Goal: Navigation & Orientation: Find specific page/section

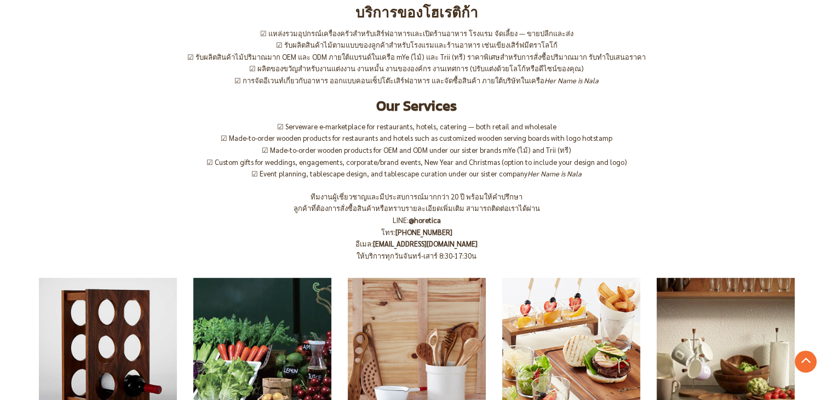
scroll to position [657, 0]
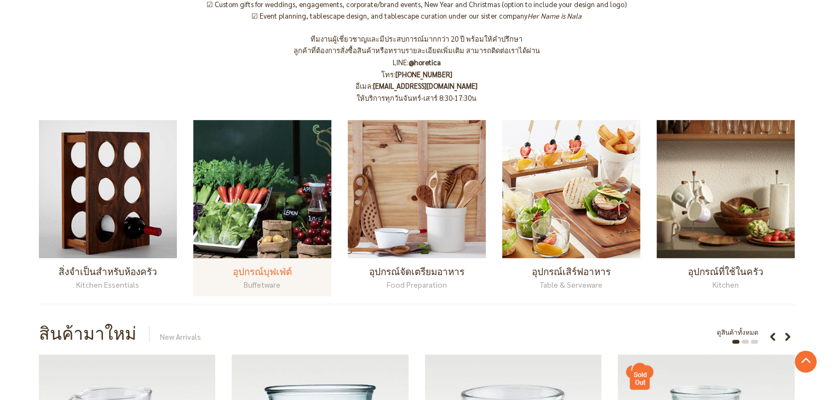
click at [303, 210] on img at bounding box center [262, 189] width 138 height 138
click at [277, 213] on img at bounding box center [262, 189] width 138 height 138
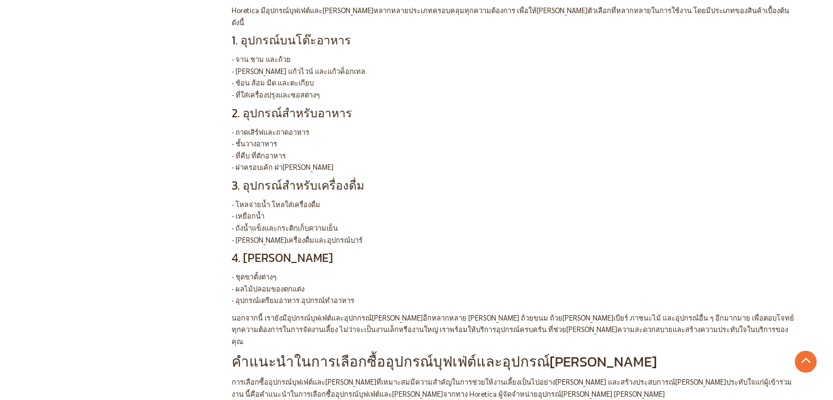
scroll to position [2301, 0]
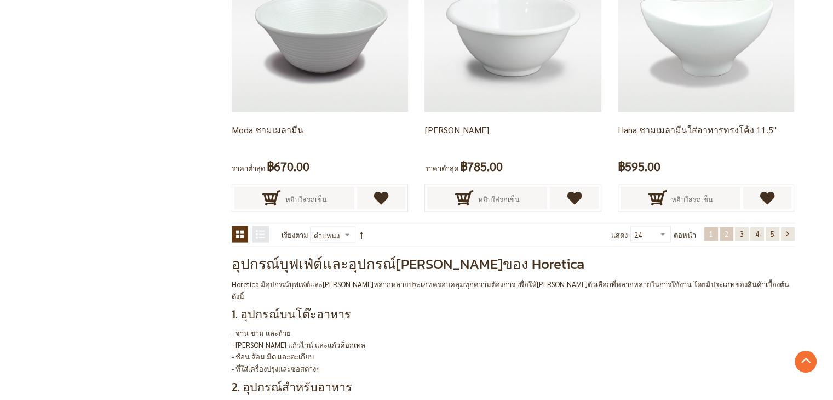
click at [725, 234] on span "2" at bounding box center [727, 233] width 4 height 9
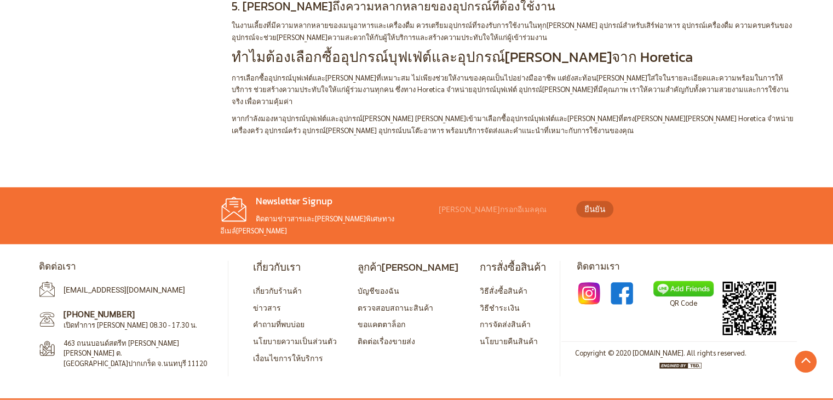
scroll to position [2277, 0]
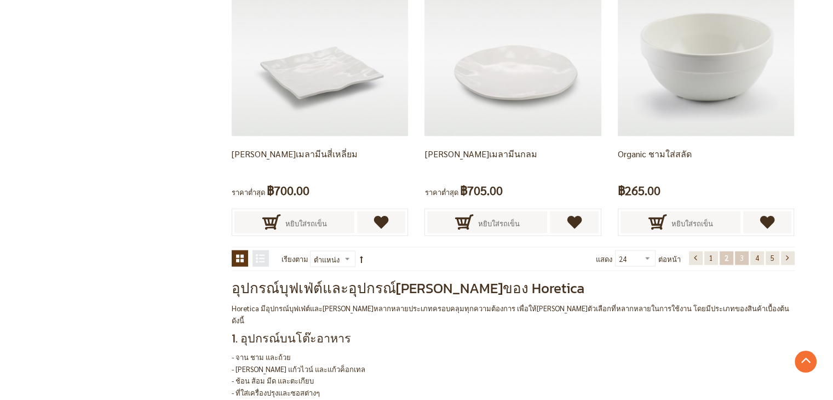
click at [738, 259] on link "หน้า 3" at bounding box center [742, 258] width 14 height 14
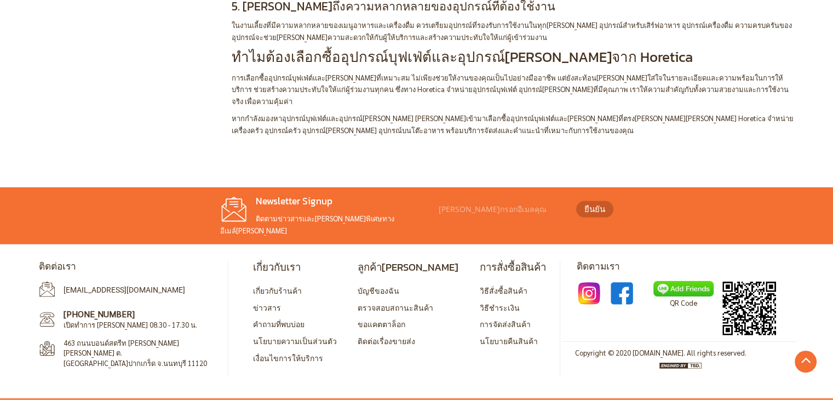
scroll to position [2441, 0]
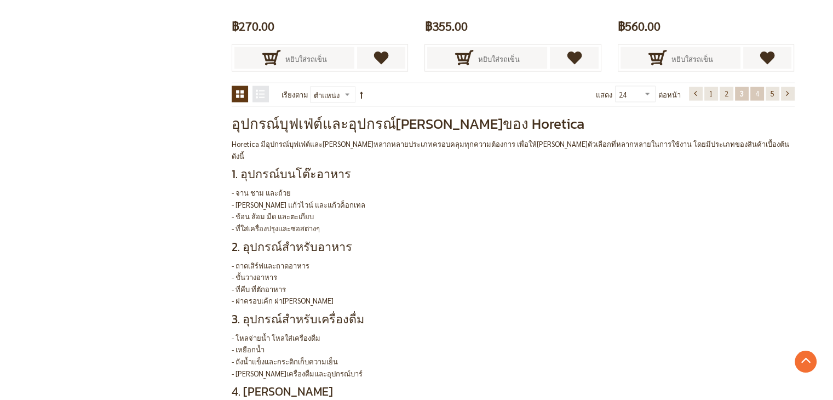
click at [757, 87] on link "หน้า 4" at bounding box center [757, 94] width 14 height 14
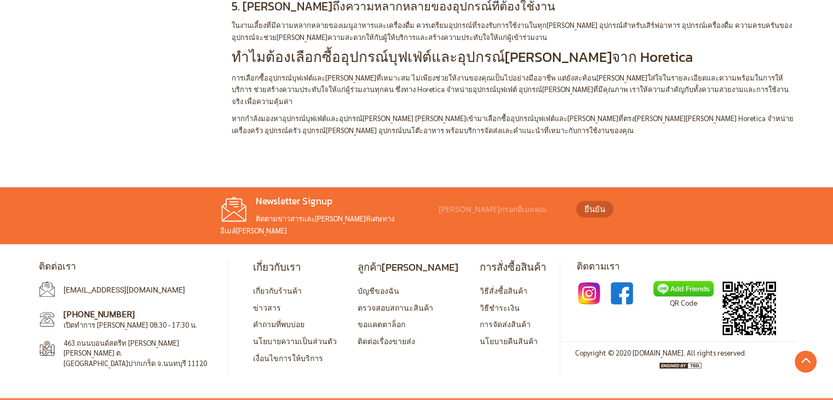
scroll to position [2222, 0]
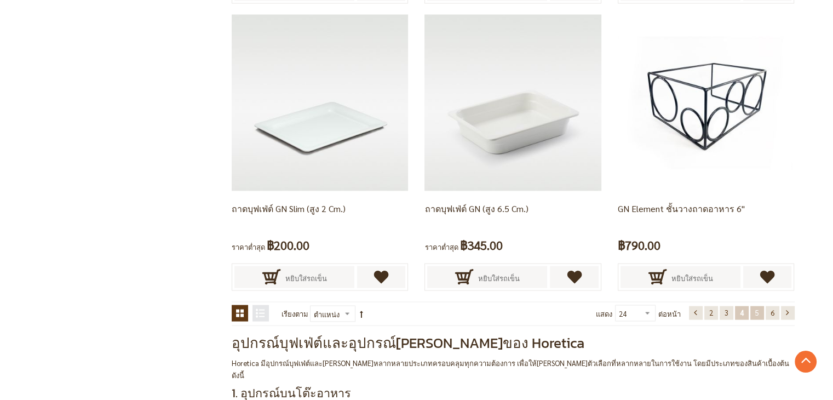
click at [756, 313] on span "5" at bounding box center [757, 312] width 4 height 9
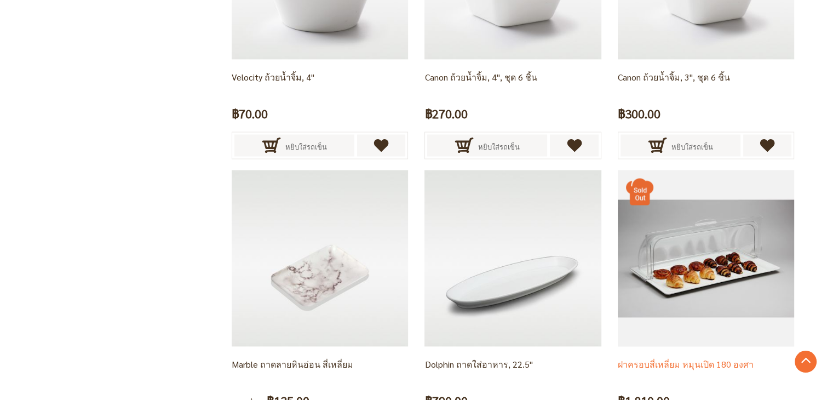
scroll to position [2167, 0]
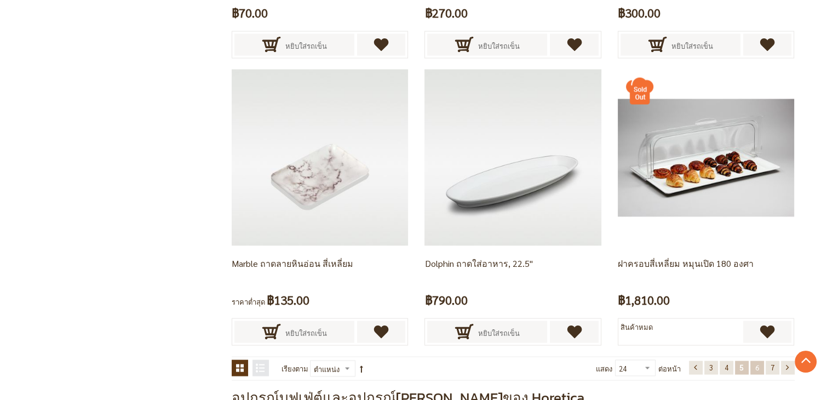
click at [755, 367] on span "6" at bounding box center [757, 367] width 4 height 9
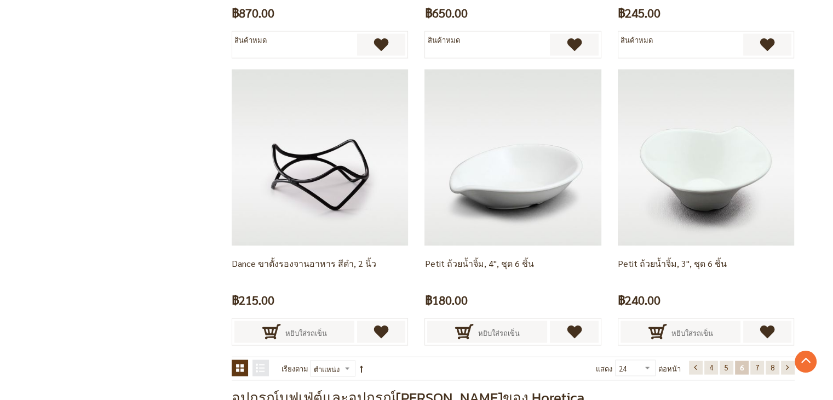
scroll to position [195, 0]
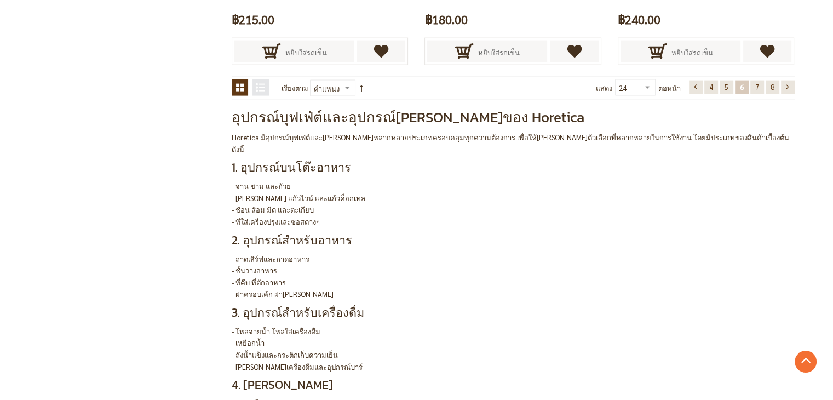
scroll to position [2441, 0]
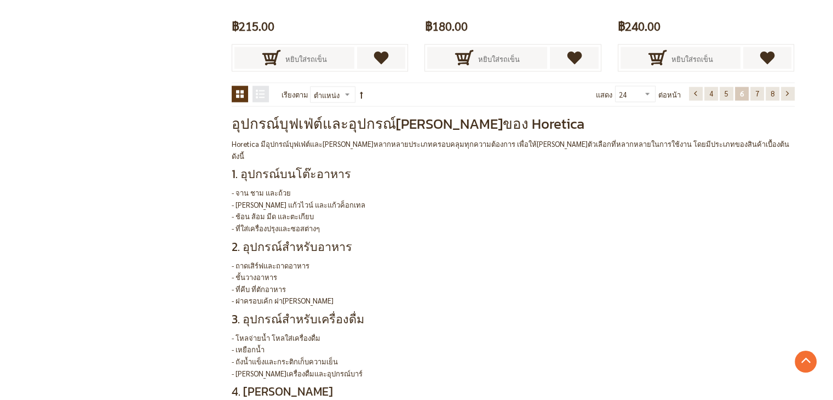
click at [763, 89] on link "หน้า 7" at bounding box center [757, 94] width 14 height 14
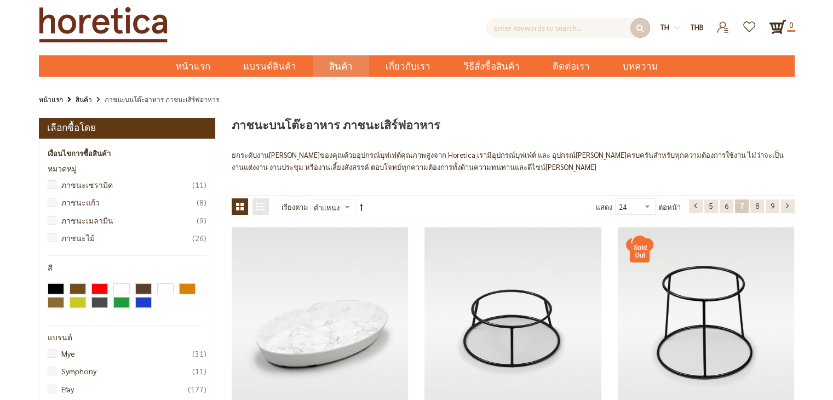
click at [83, 100] on link "สินค้า" at bounding box center [84, 99] width 16 height 12
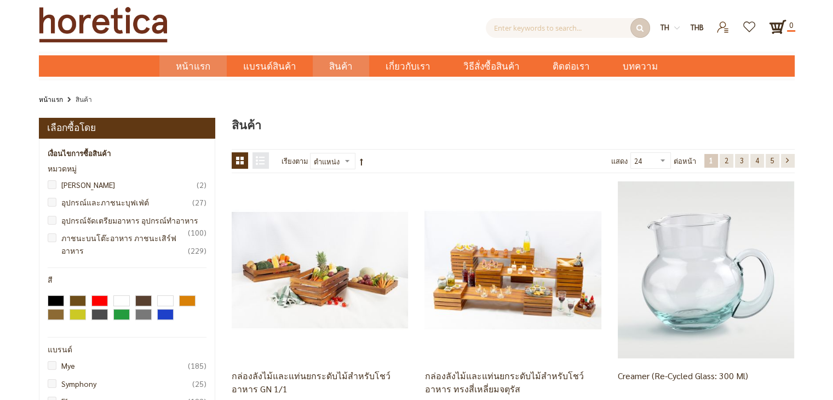
click at [210, 66] on span "หน้าแรก" at bounding box center [193, 66] width 35 height 14
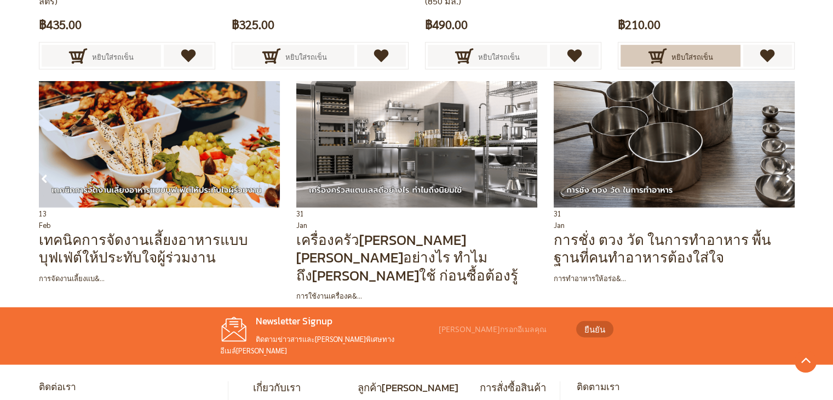
scroll to position [2892, 0]
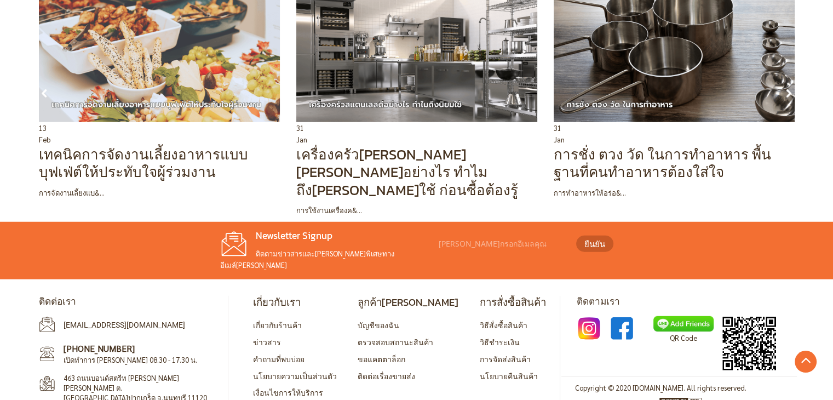
click at [83, 84] on img at bounding box center [159, 59] width 241 height 127
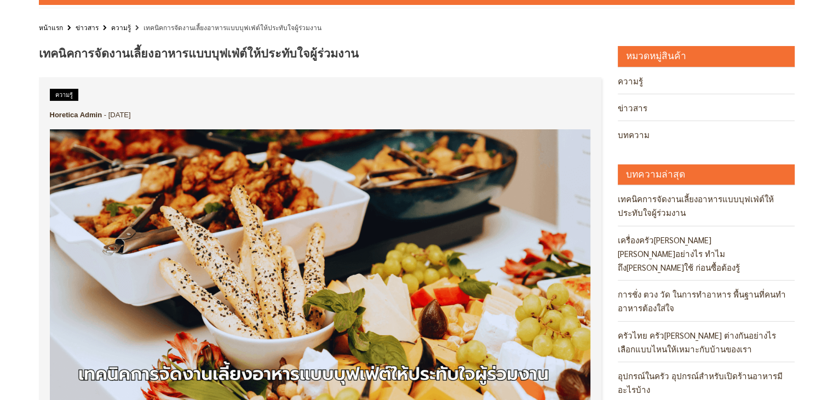
scroll to position [274, 0]
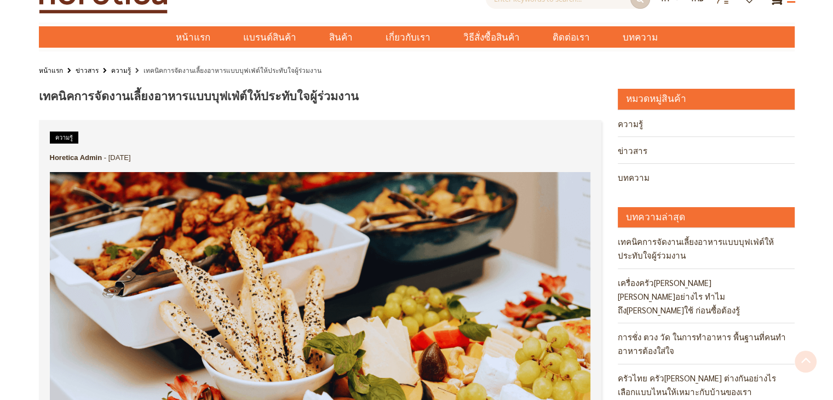
scroll to position [0, 0]
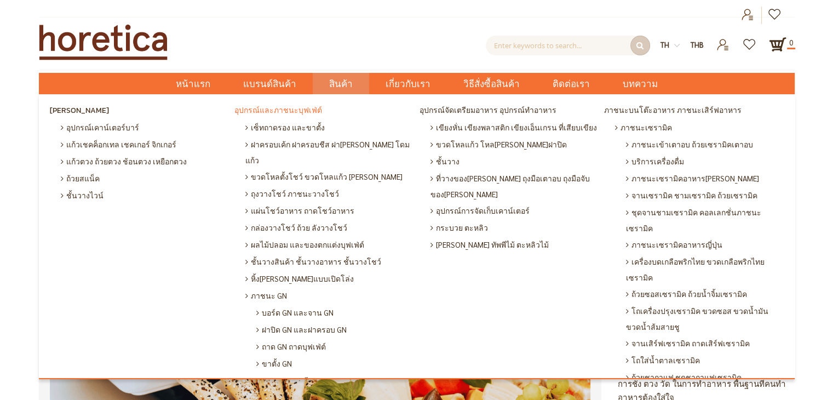
click at [293, 111] on span "อุปกรณ์และภาชนะบุฟเฟ่ต์" at bounding box center [278, 110] width 88 height 16
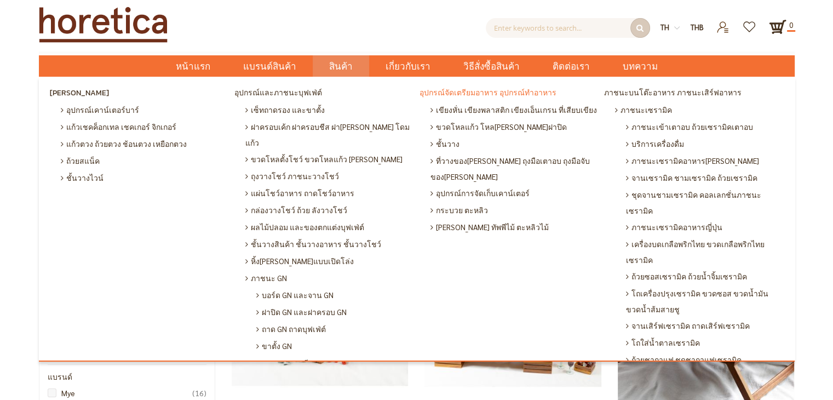
click at [526, 95] on span "อุปกรณ์จัดเตรียมอาหาร อุปกรณ์ทำอาหาร" at bounding box center [488, 93] width 137 height 16
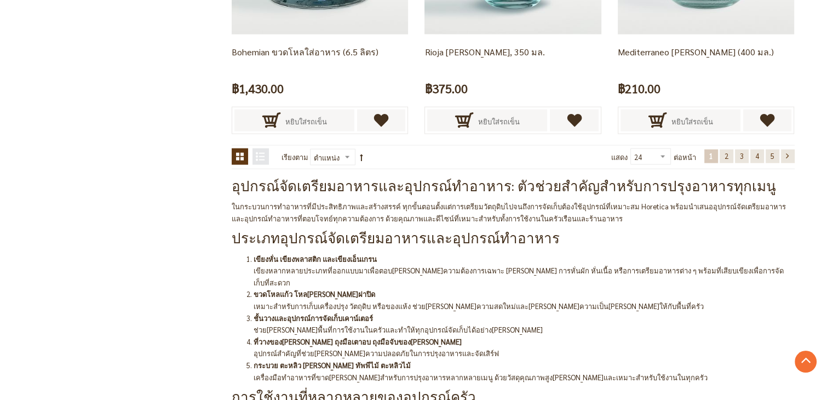
scroll to position [2246, 0]
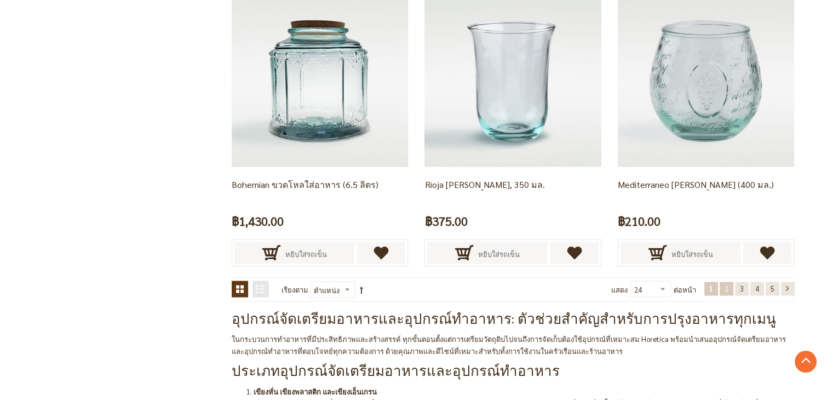
click at [725, 290] on span "2" at bounding box center [727, 288] width 4 height 9
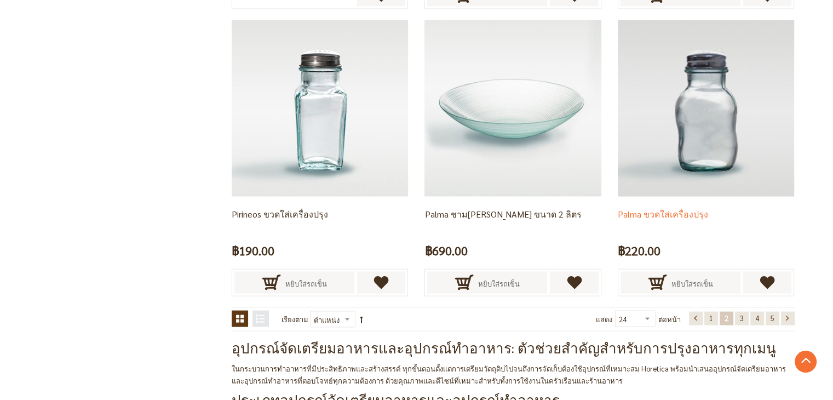
scroll to position [2222, 0]
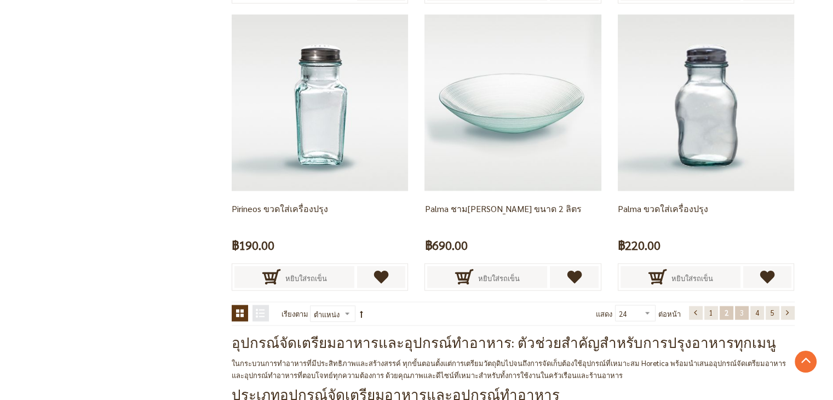
click at [741, 314] on span "3" at bounding box center [742, 312] width 4 height 9
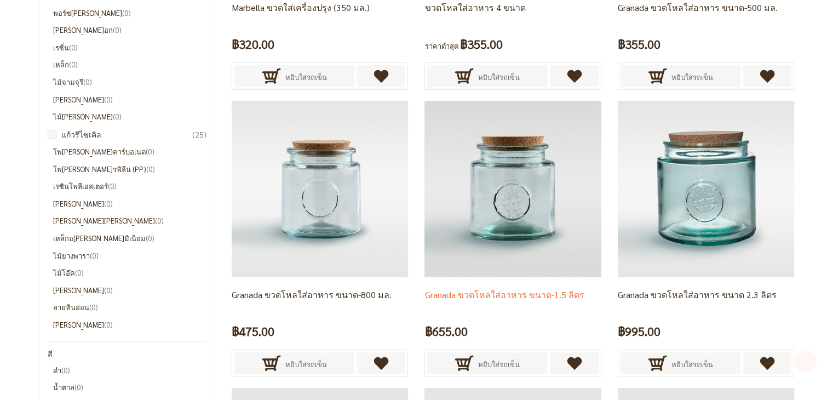
scroll to position [414, 0]
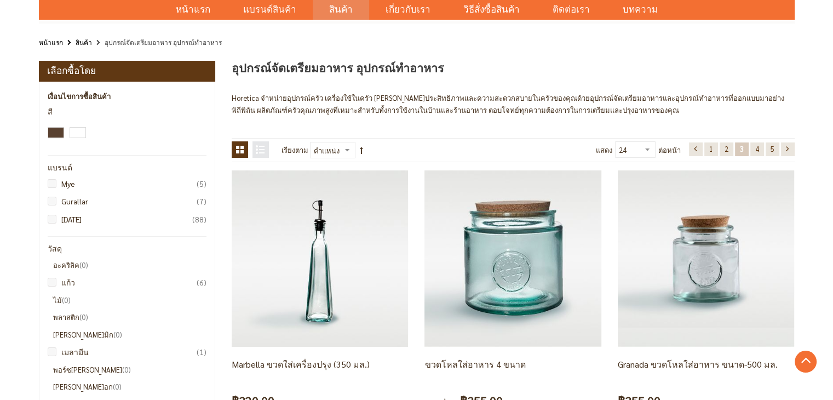
scroll to position [0, 0]
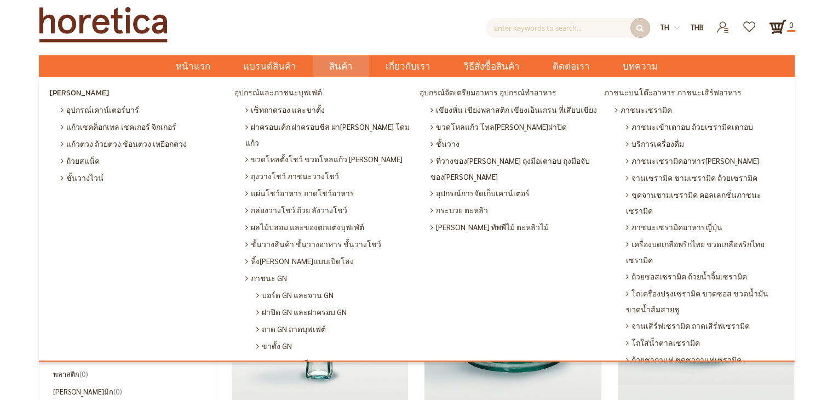
click at [348, 72] on span "สินค้า" at bounding box center [341, 66] width 24 height 22
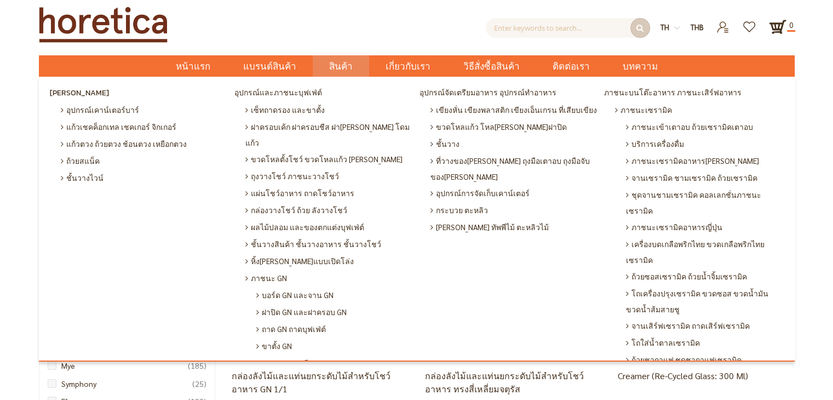
click at [340, 64] on span "สินค้า" at bounding box center [341, 66] width 24 height 22
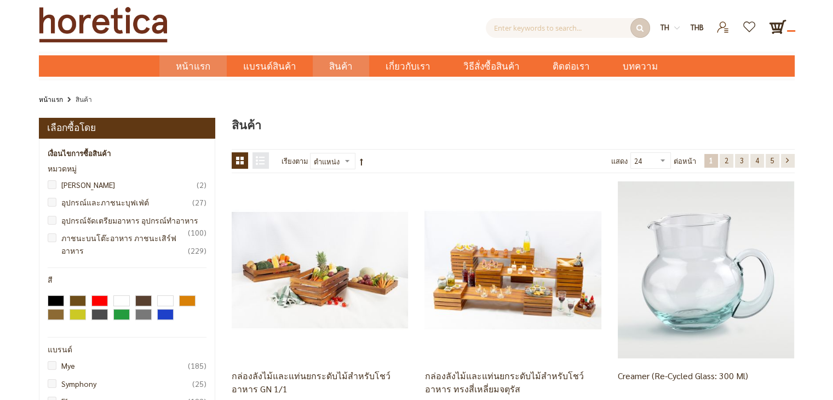
click at [210, 65] on span "หน้าแรก" at bounding box center [193, 66] width 35 height 14
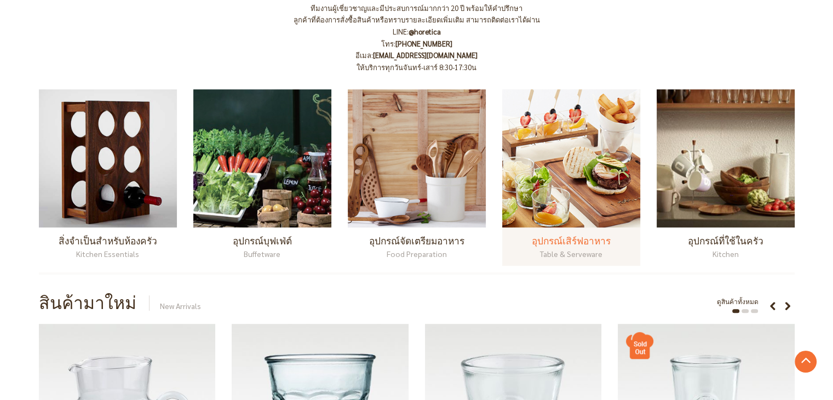
scroll to position [712, 0]
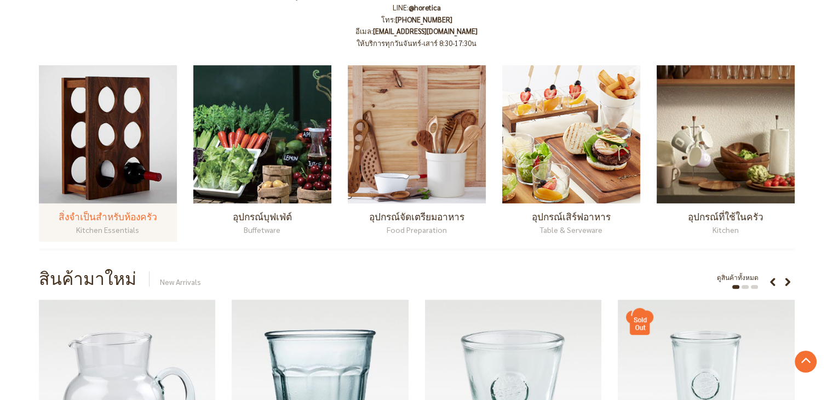
click at [125, 171] on img at bounding box center [108, 134] width 138 height 138
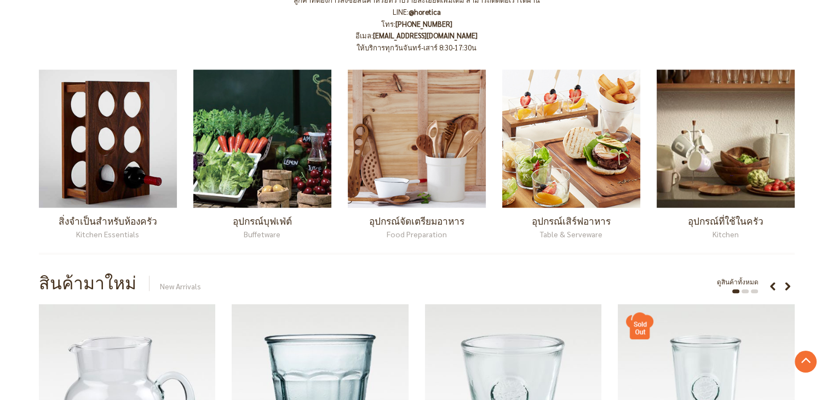
scroll to position [603, 0]
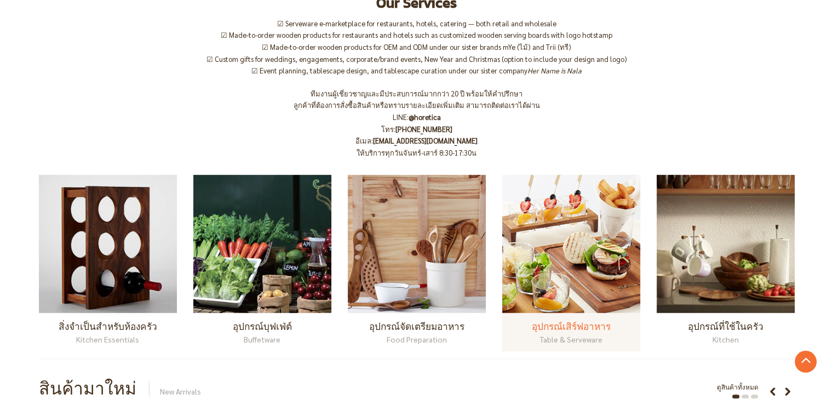
click at [518, 293] on img at bounding box center [571, 244] width 138 height 138
click at [553, 263] on img at bounding box center [571, 244] width 138 height 138
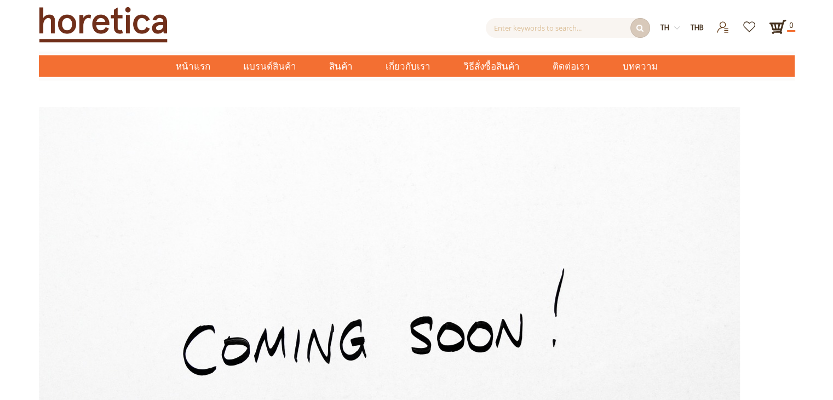
click at [173, 246] on img at bounding box center [389, 340] width 701 height 467
